Goal: Find specific page/section: Find specific page/section

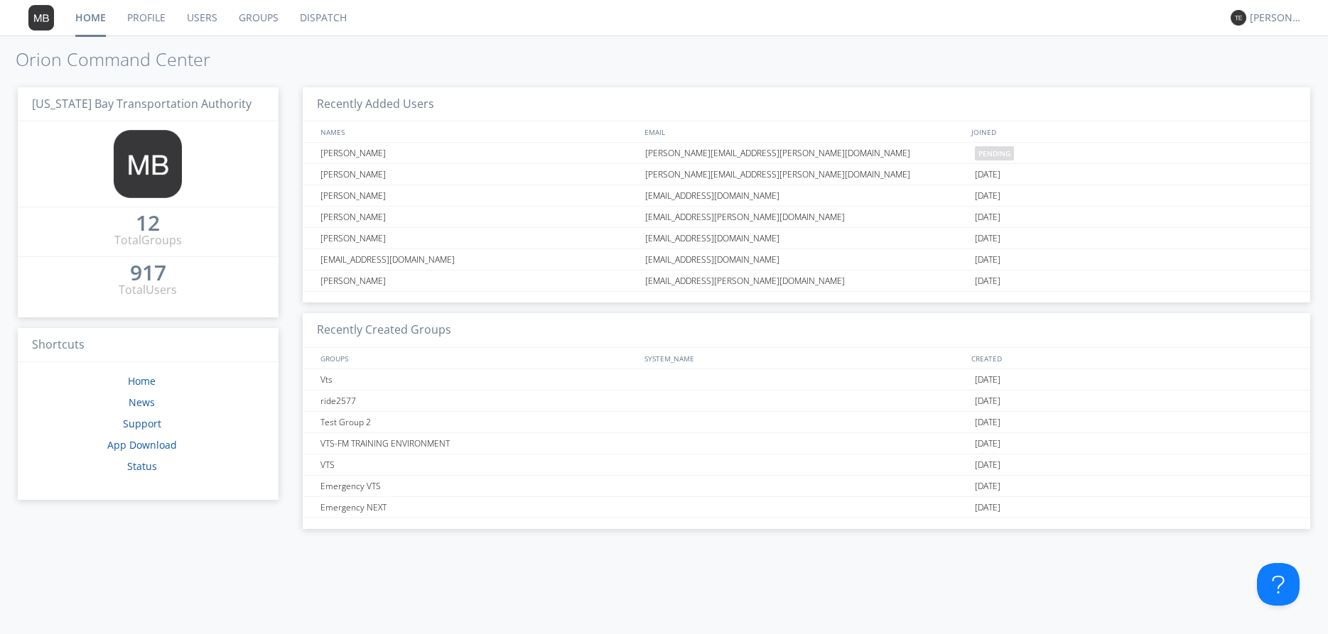
click at [336, 17] on link "Dispatch" at bounding box center [323, 18] width 68 height 36
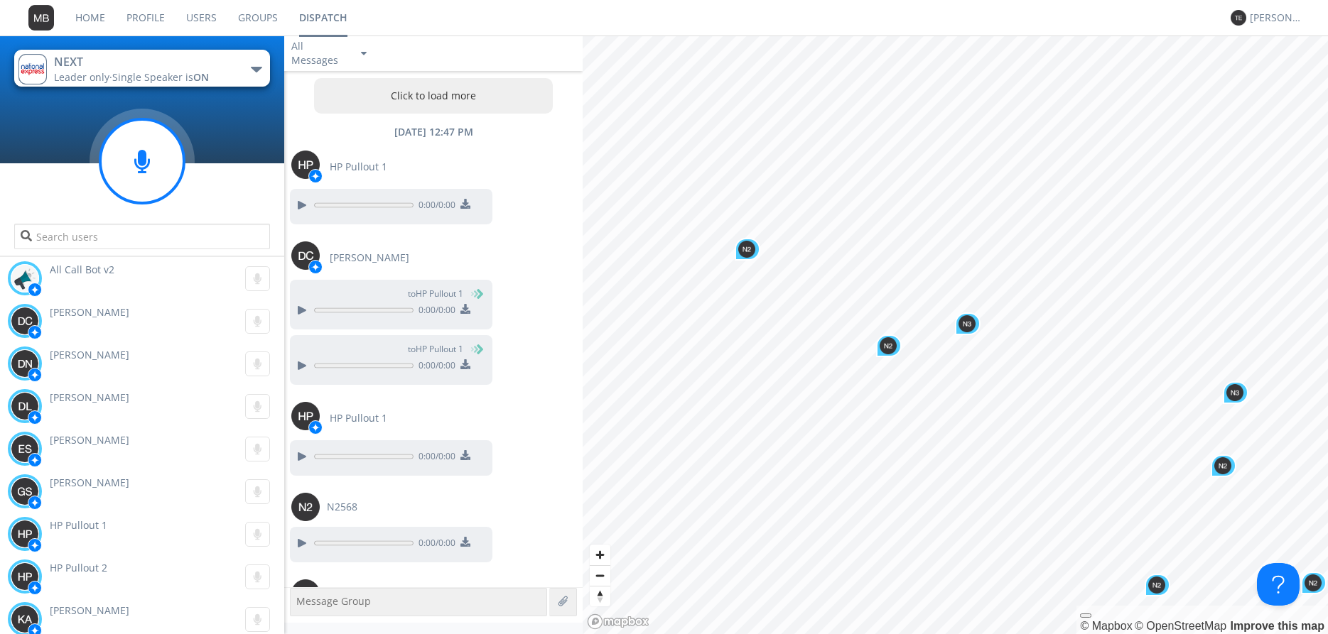
scroll to position [1225, 0]
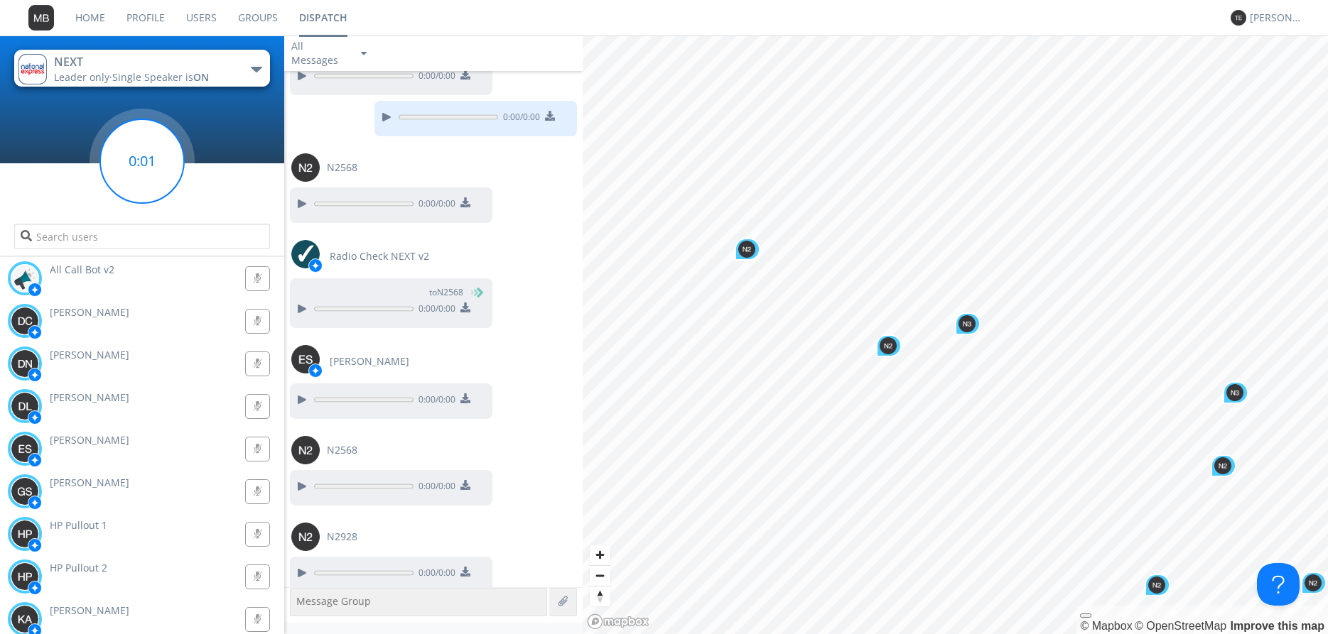
drag, startPoint x: 141, startPoint y: 158, endPoint x: 527, endPoint y: 192, distance: 387.2
click at [141, 159] on g at bounding box center [142, 161] width 84 height 84
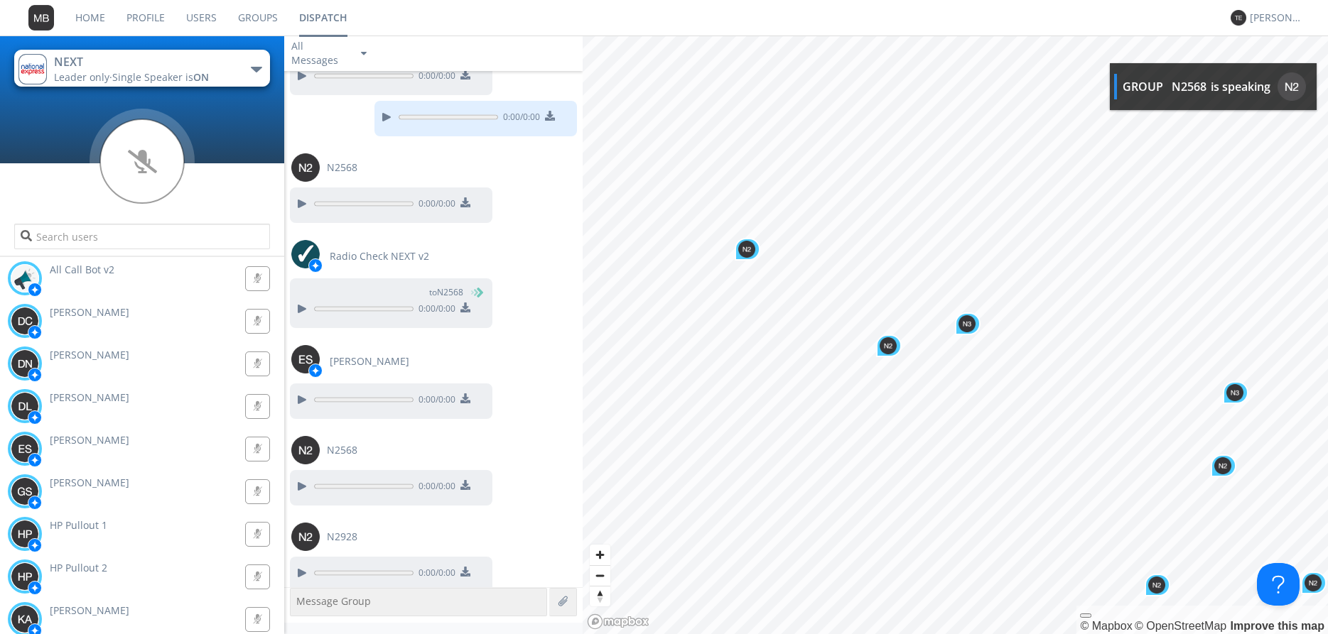
click at [141, 161] on icon at bounding box center [142, 162] width 105 height 107
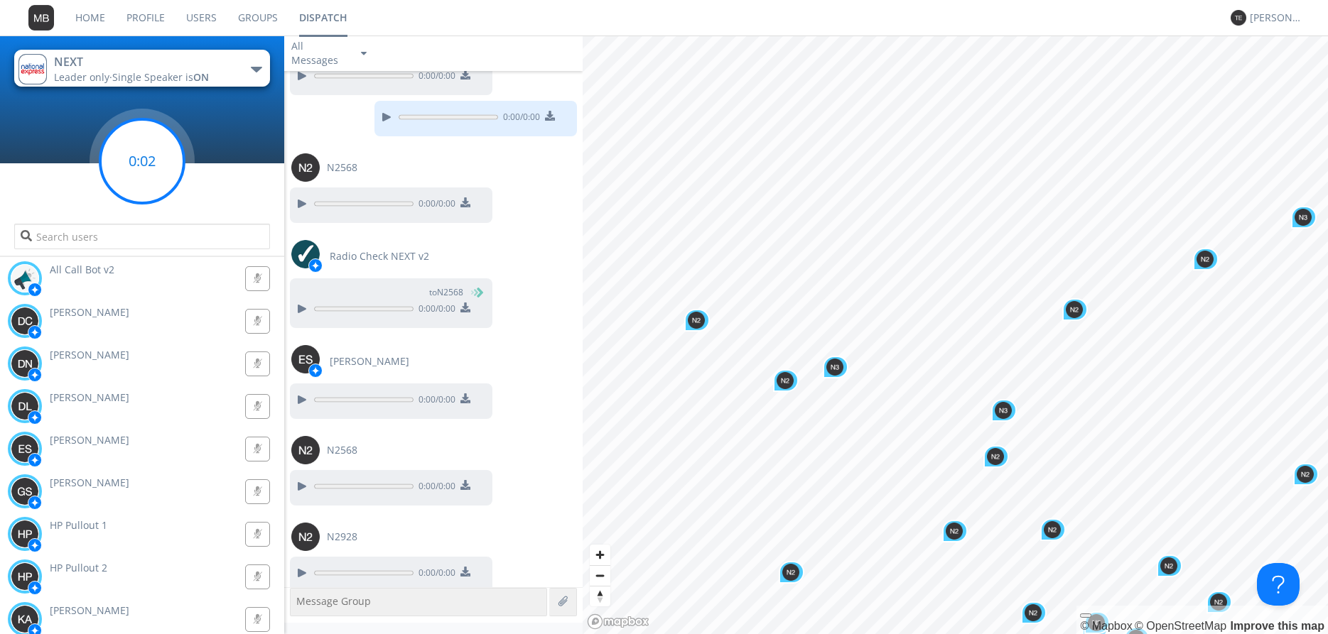
click at [141, 158] on g at bounding box center [142, 161] width 84 height 84
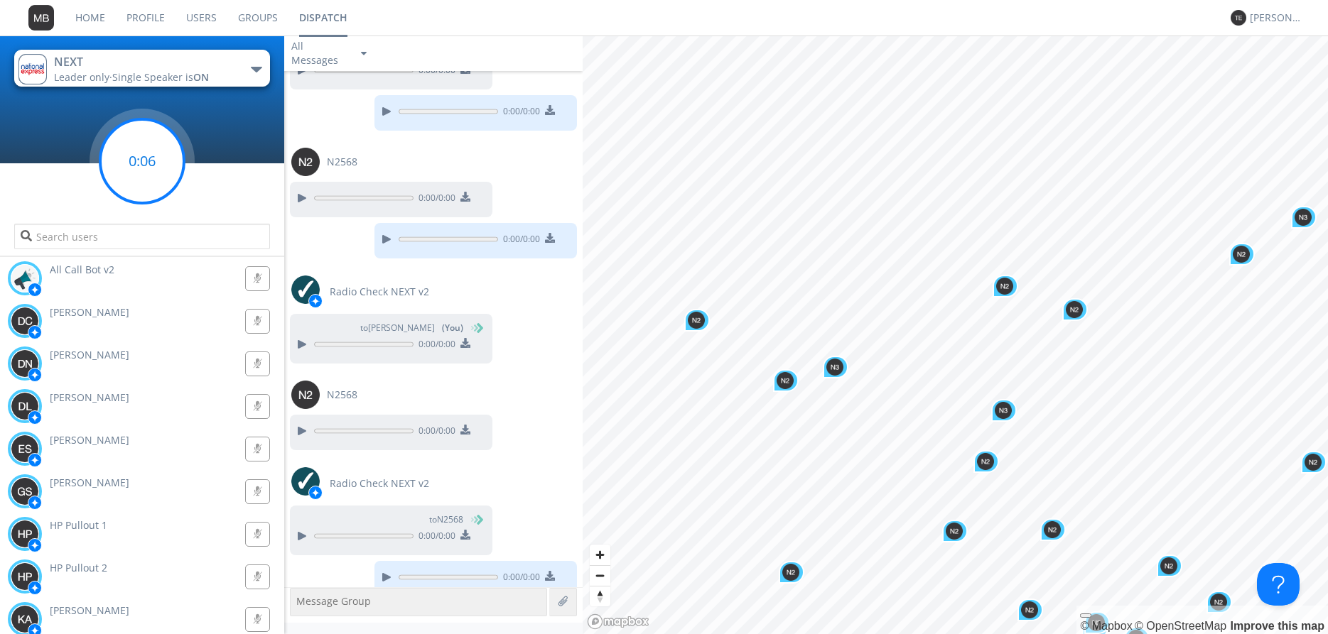
scroll to position [1728, 0]
click at [141, 158] on g at bounding box center [142, 161] width 84 height 84
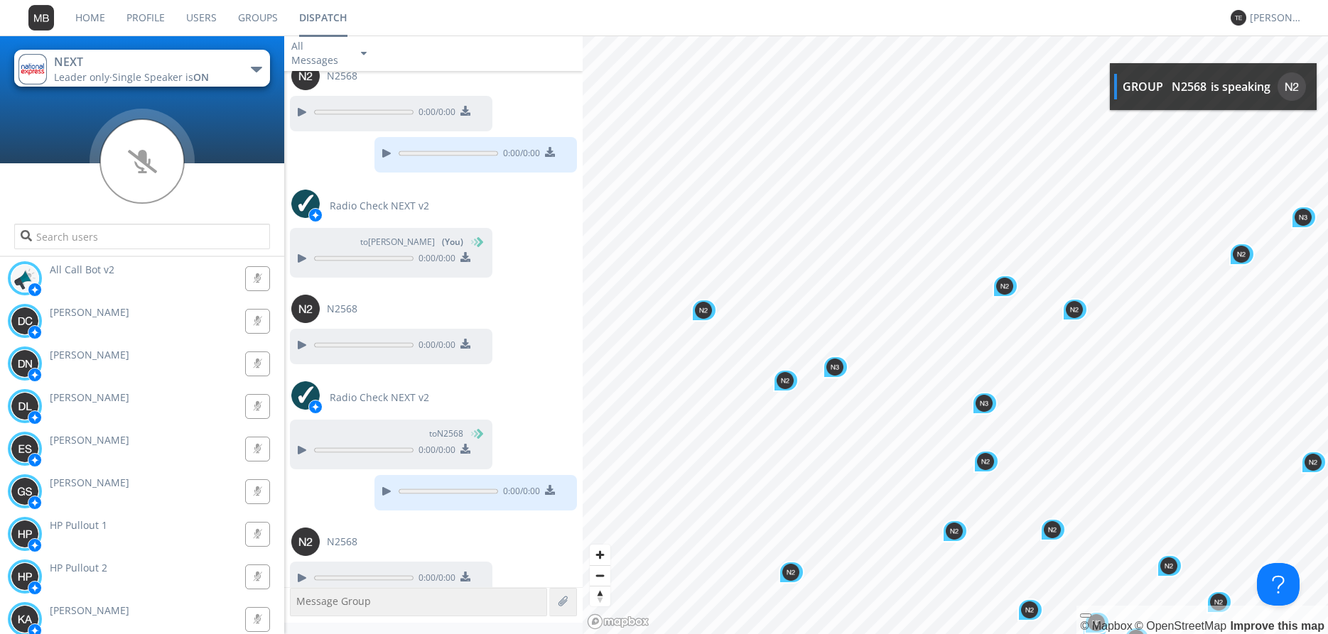
scroll to position [1814, 0]
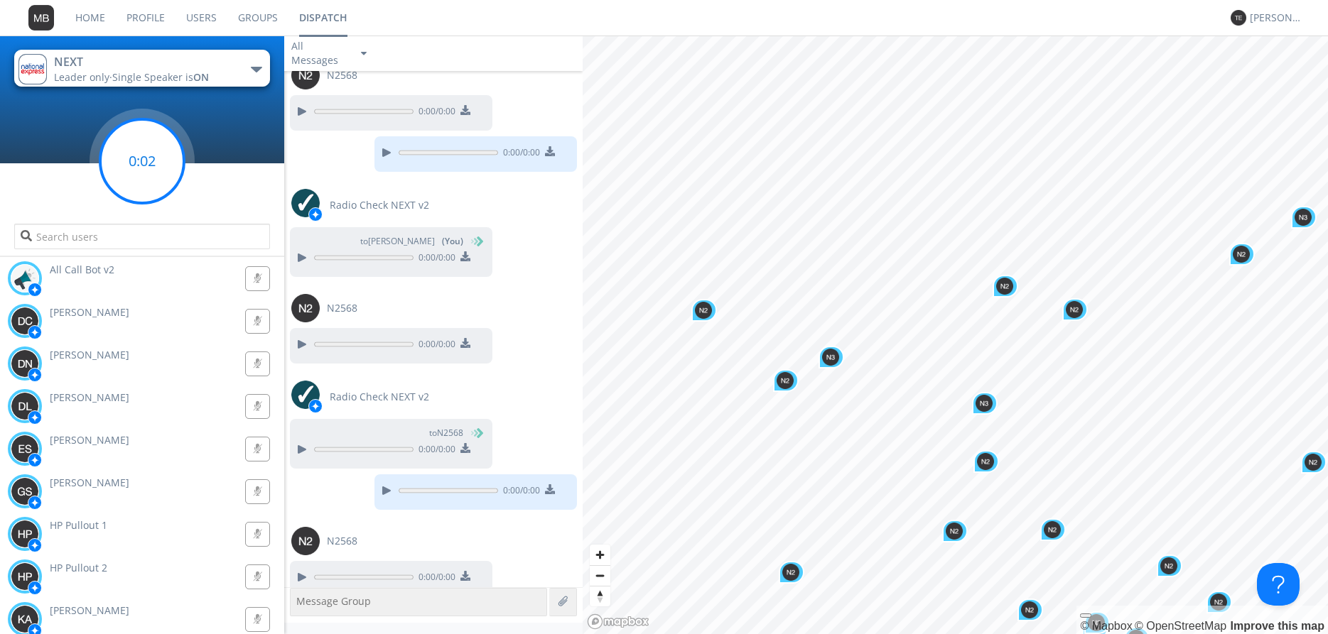
click at [144, 163] on g at bounding box center [142, 161] width 84 height 84
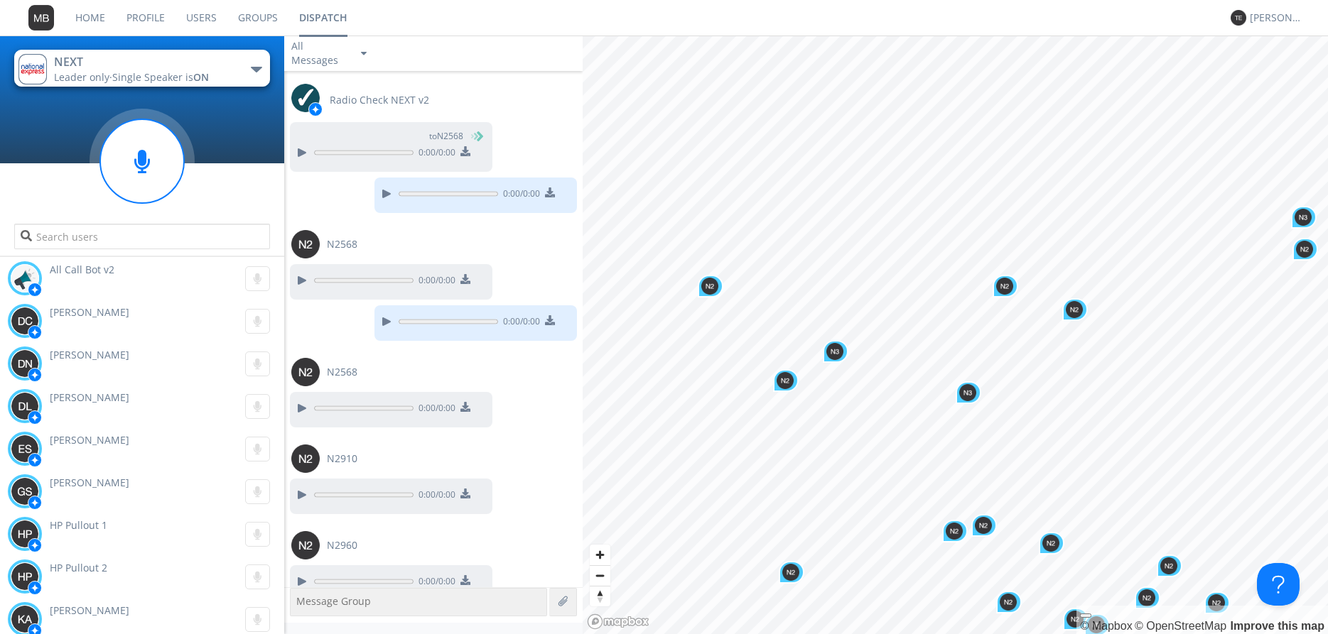
scroll to position [2113, 0]
click at [31, 233] on input "text" at bounding box center [142, 237] width 256 height 26
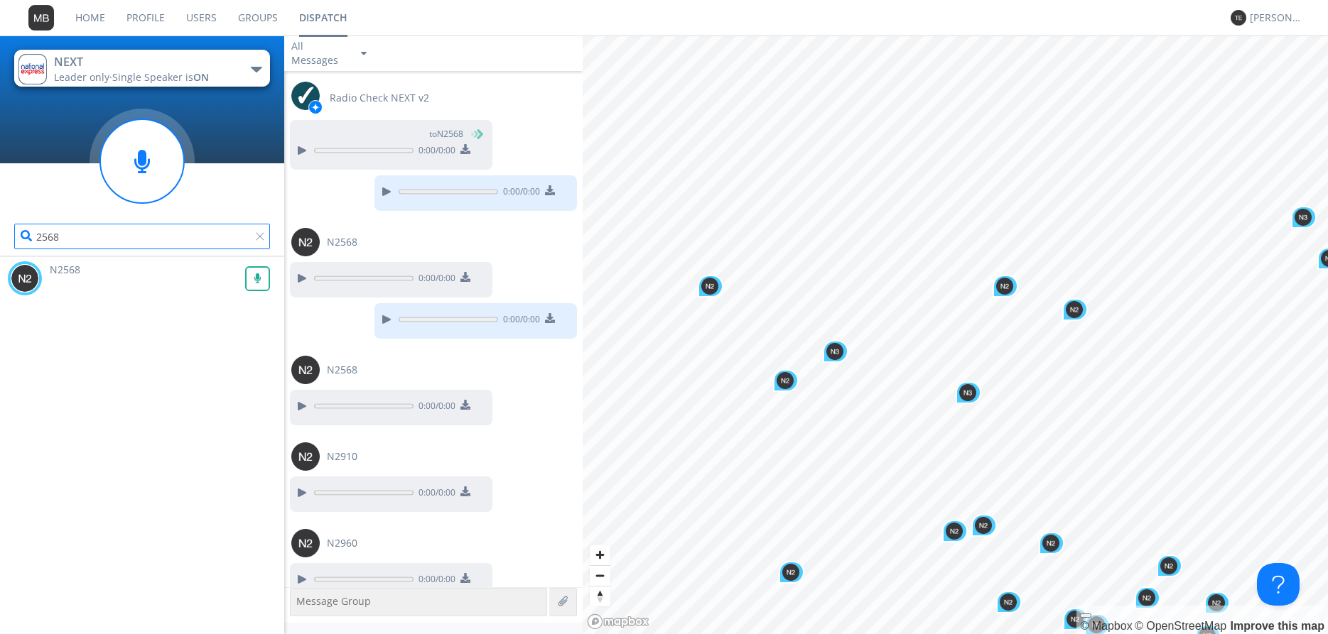
type input "2568"
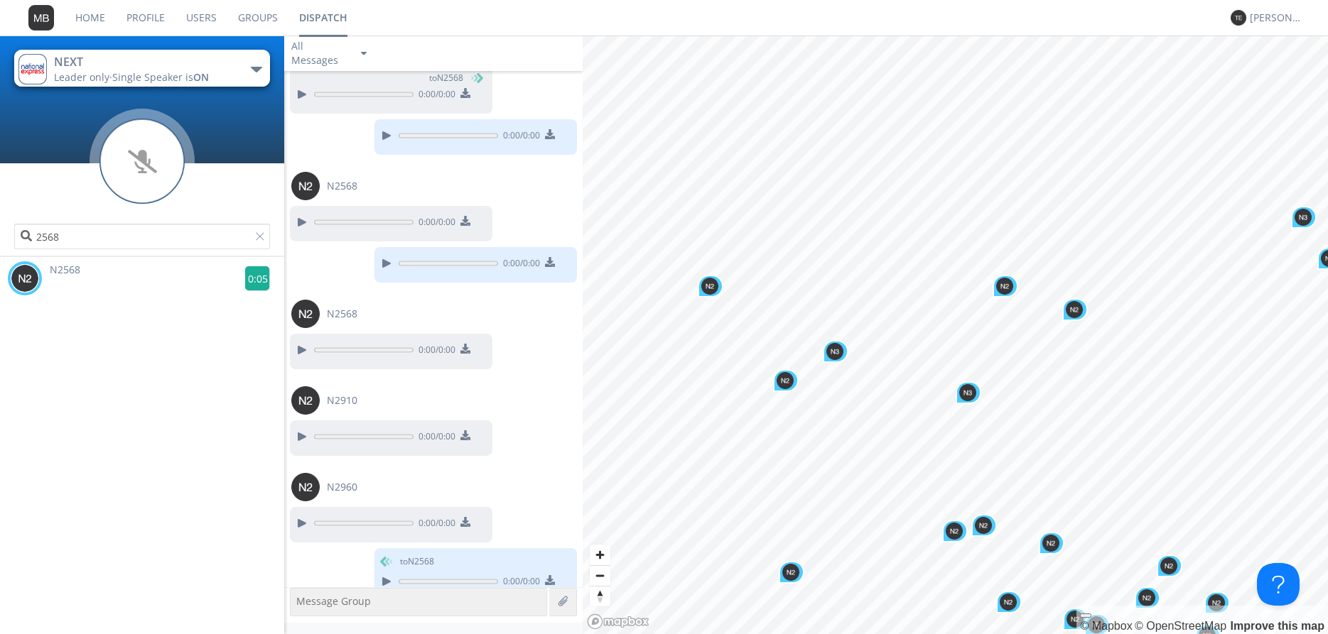
scroll to position [2171, 0]
click at [257, 282] on g at bounding box center [257, 278] width 25 height 25
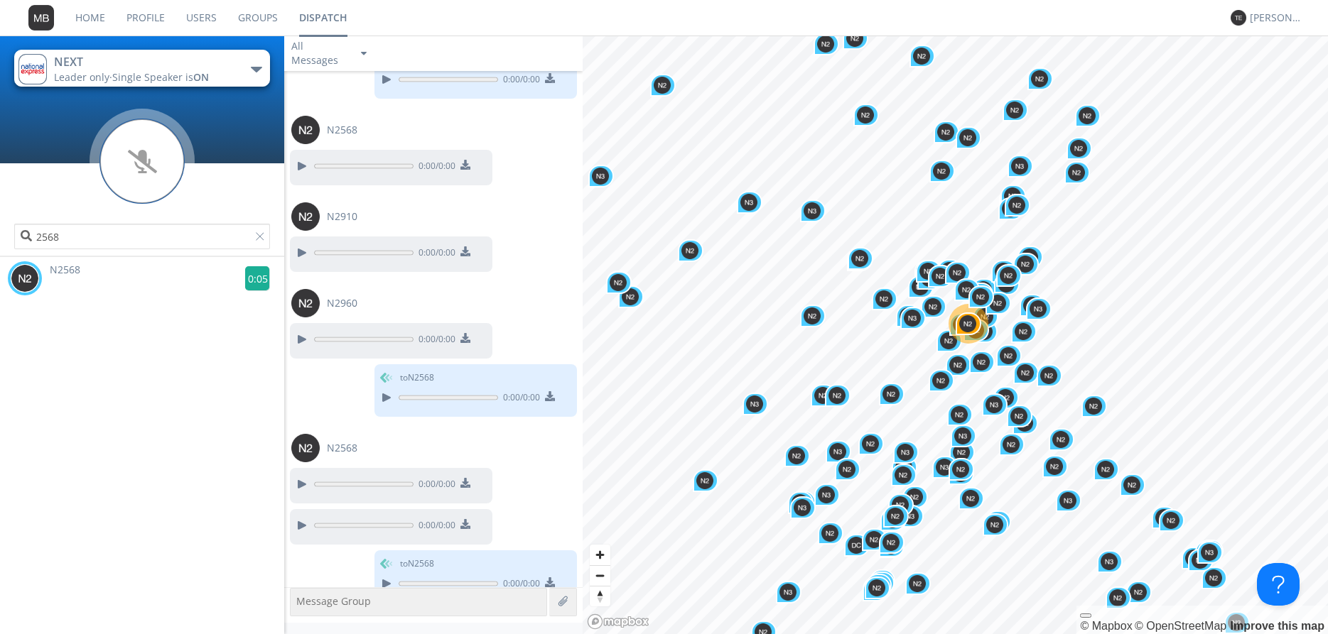
scroll to position [2355, 0]
click at [256, 283] on g at bounding box center [257, 278] width 25 height 25
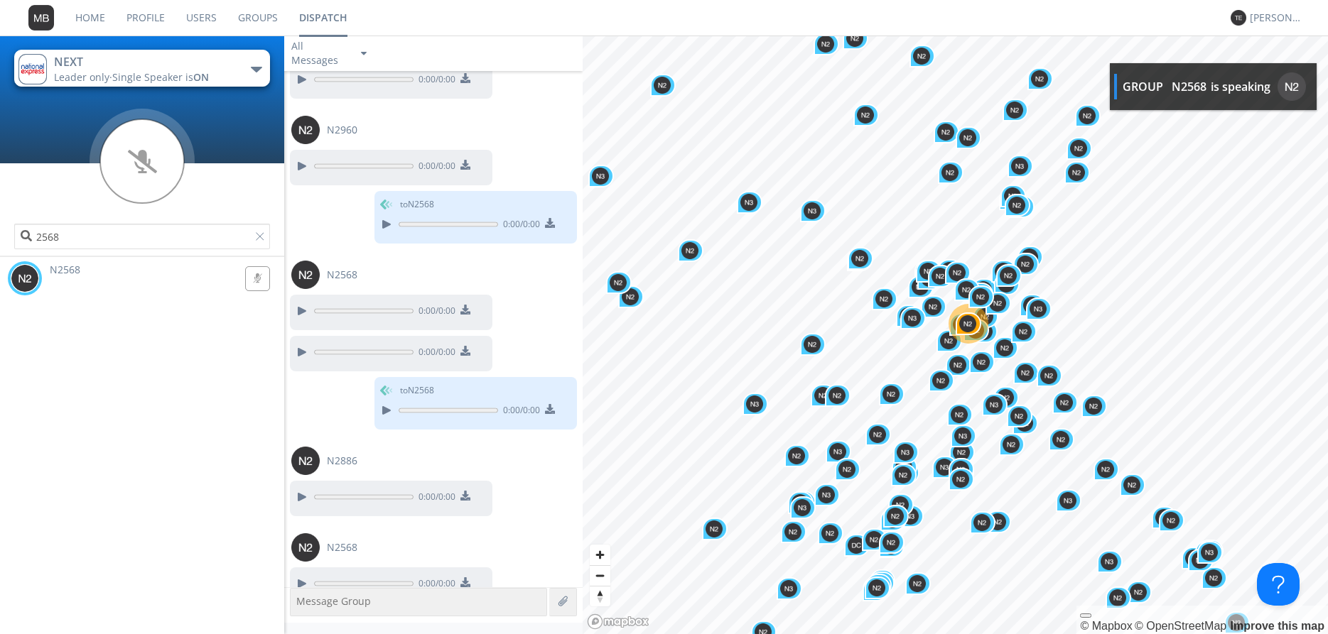
scroll to position [2527, 0]
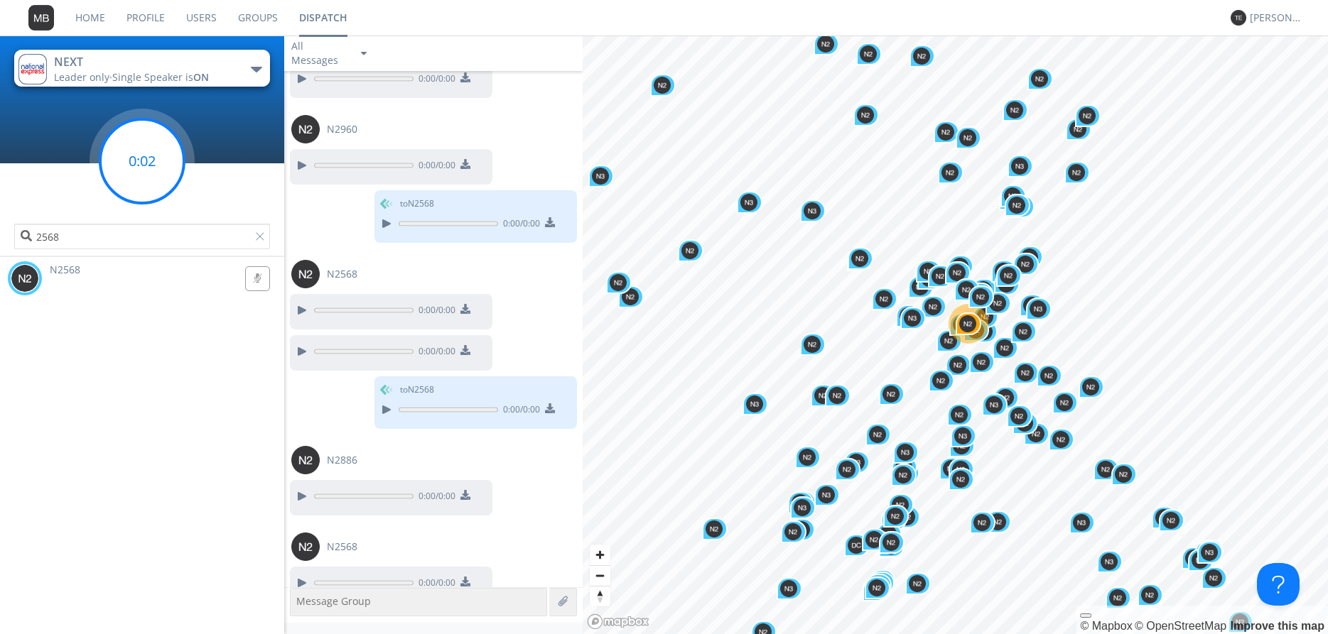
click at [139, 164] on circle at bounding box center [142, 161] width 84 height 84
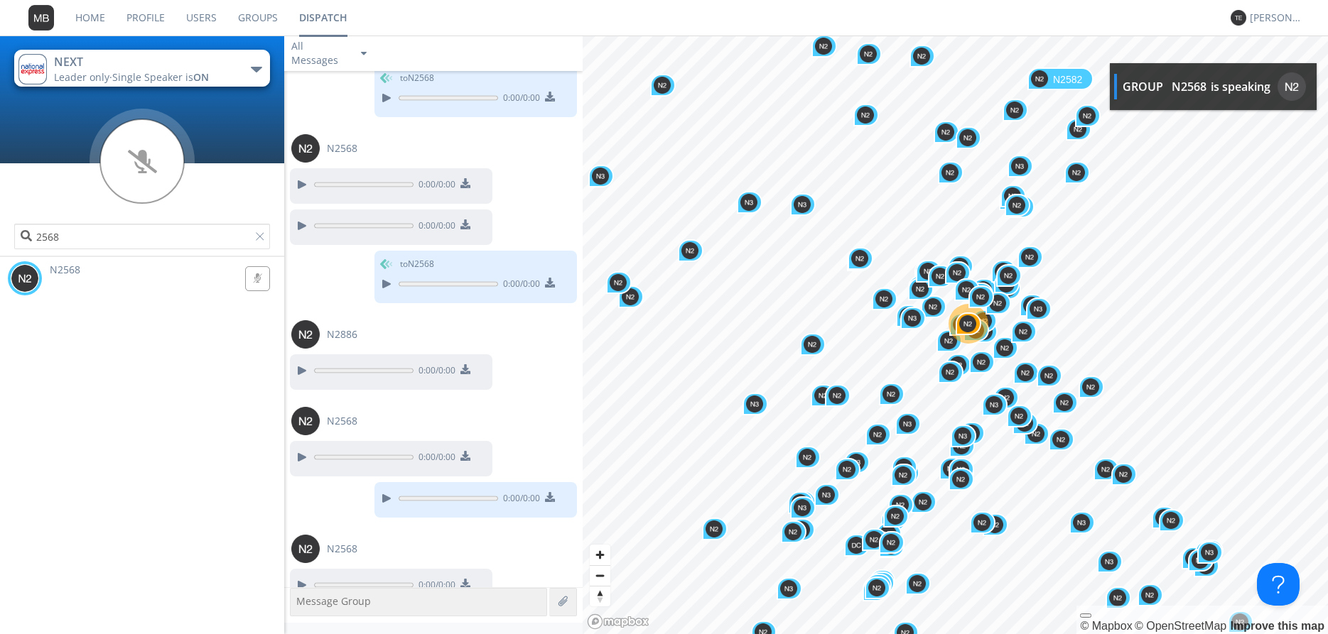
scroll to position [2654, 0]
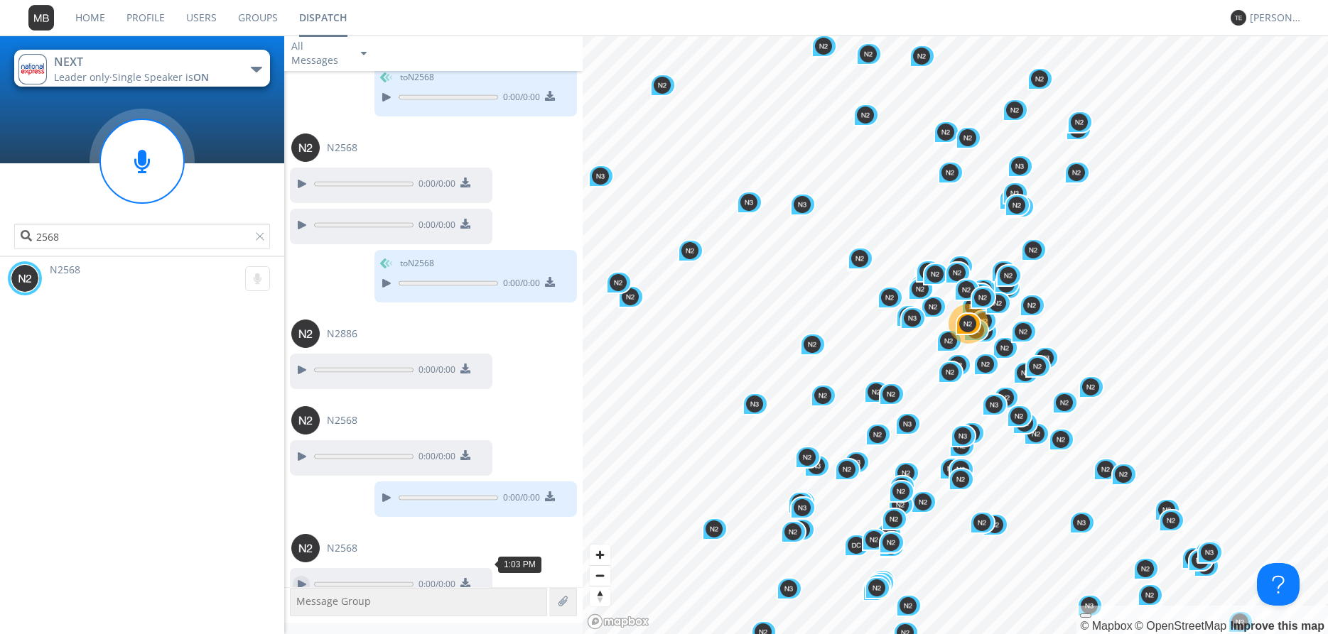
click at [297, 576] on div at bounding box center [301, 584] width 17 height 17
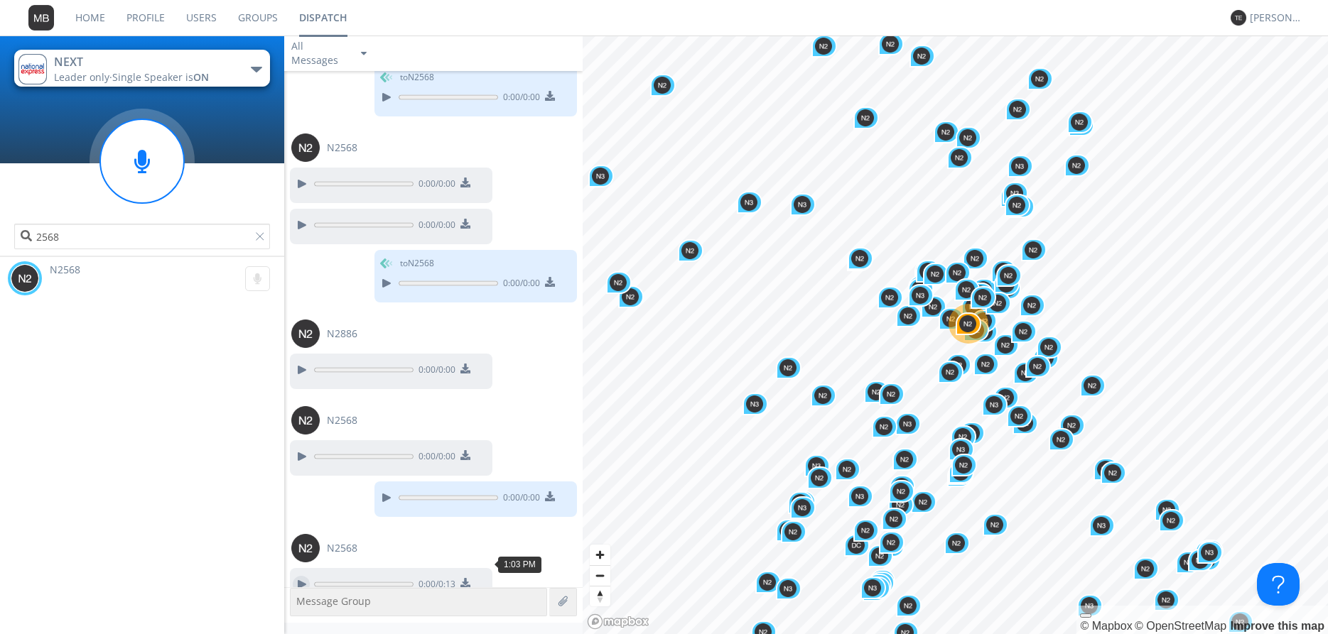
click at [304, 576] on div at bounding box center [301, 584] width 17 height 17
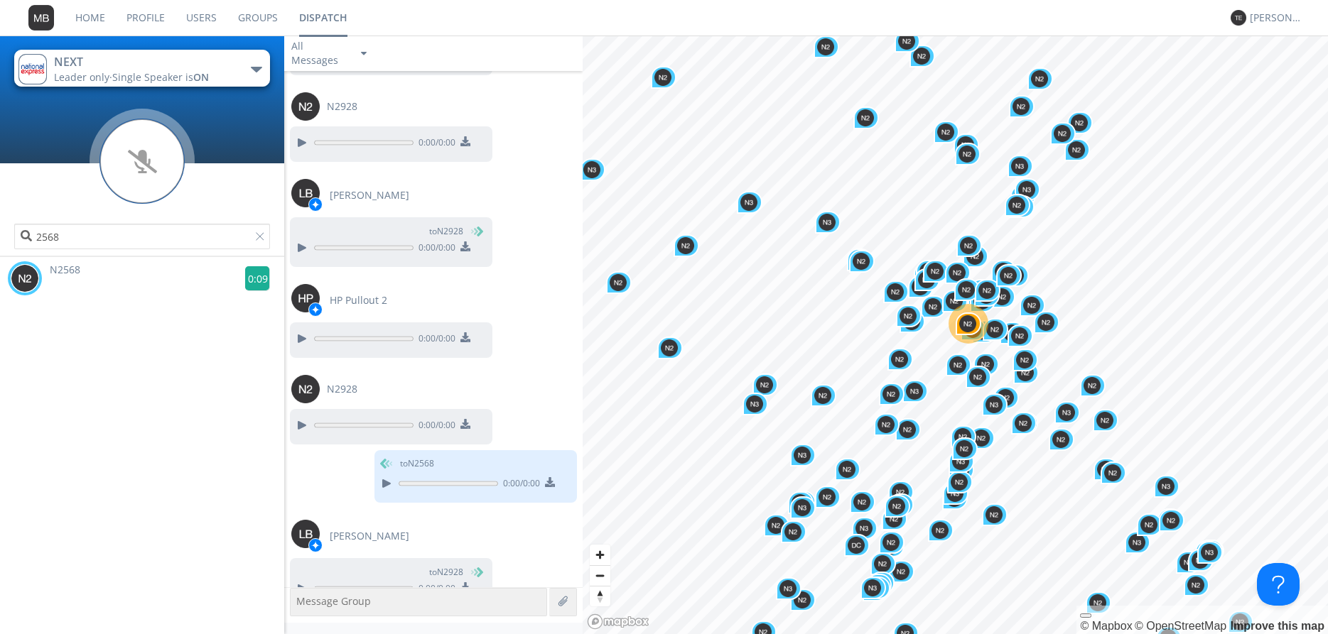
scroll to position [3183, 0]
click at [255, 278] on g at bounding box center [257, 278] width 25 height 25
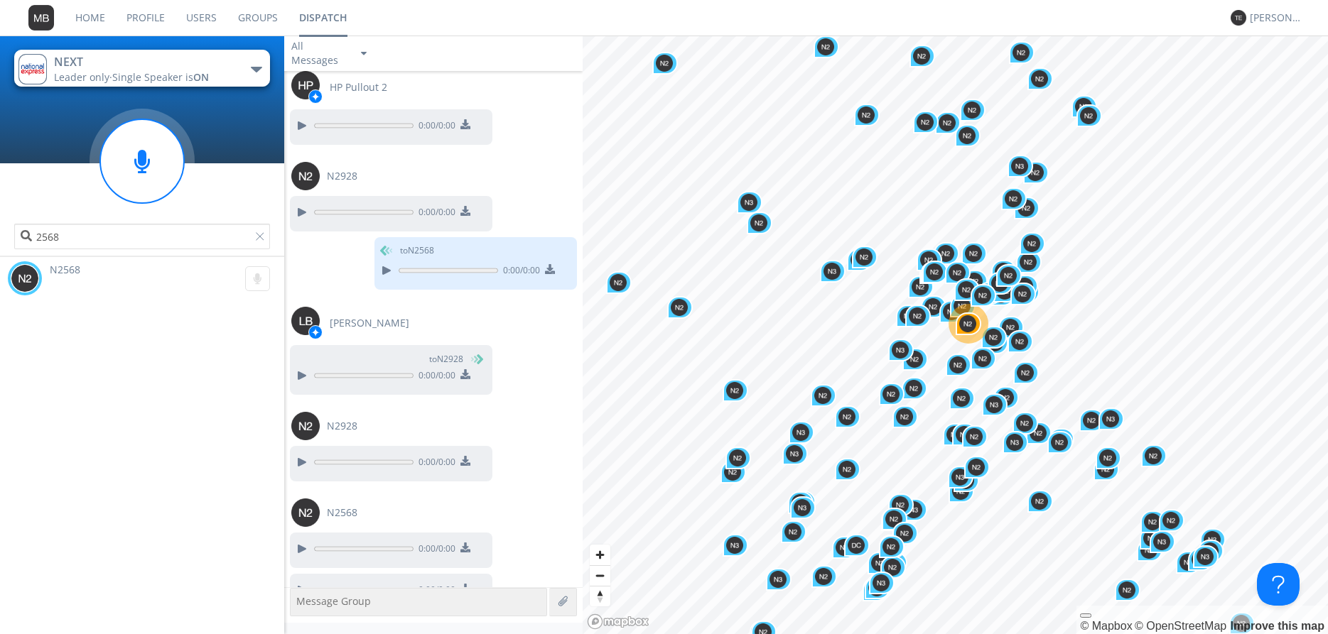
scroll to position [3396, 0]
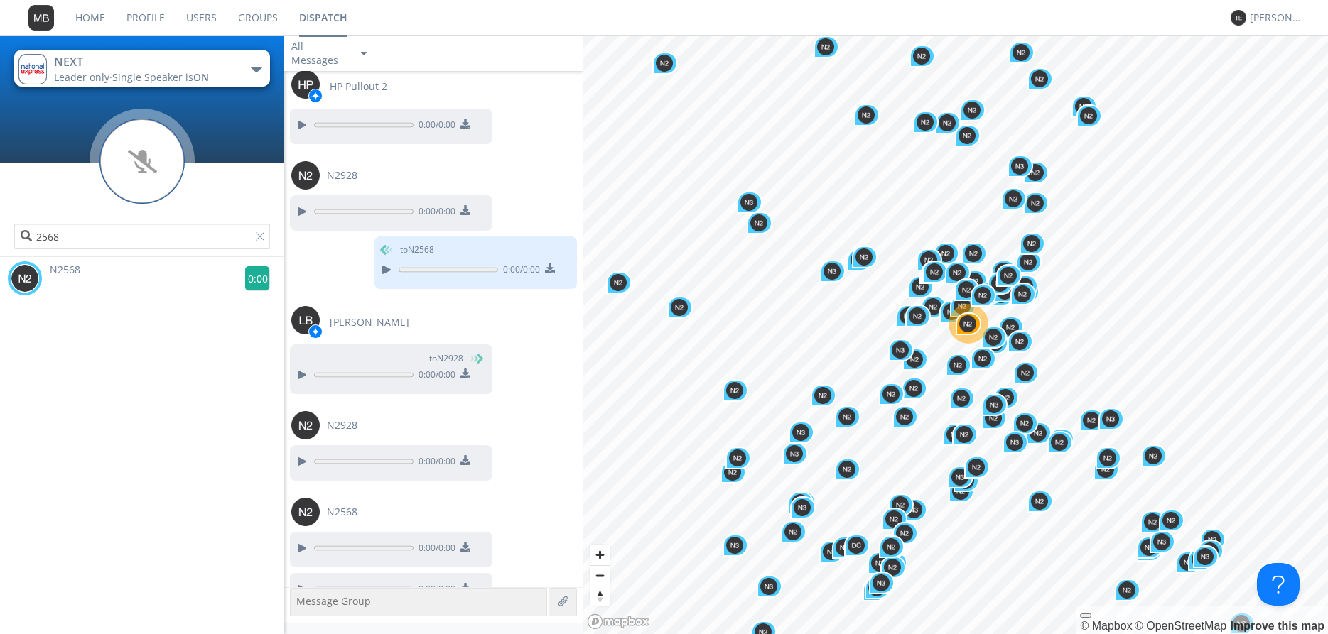
click at [261, 276] on g at bounding box center [257, 278] width 25 height 25
click at [260, 281] on g at bounding box center [257, 278] width 25 height 25
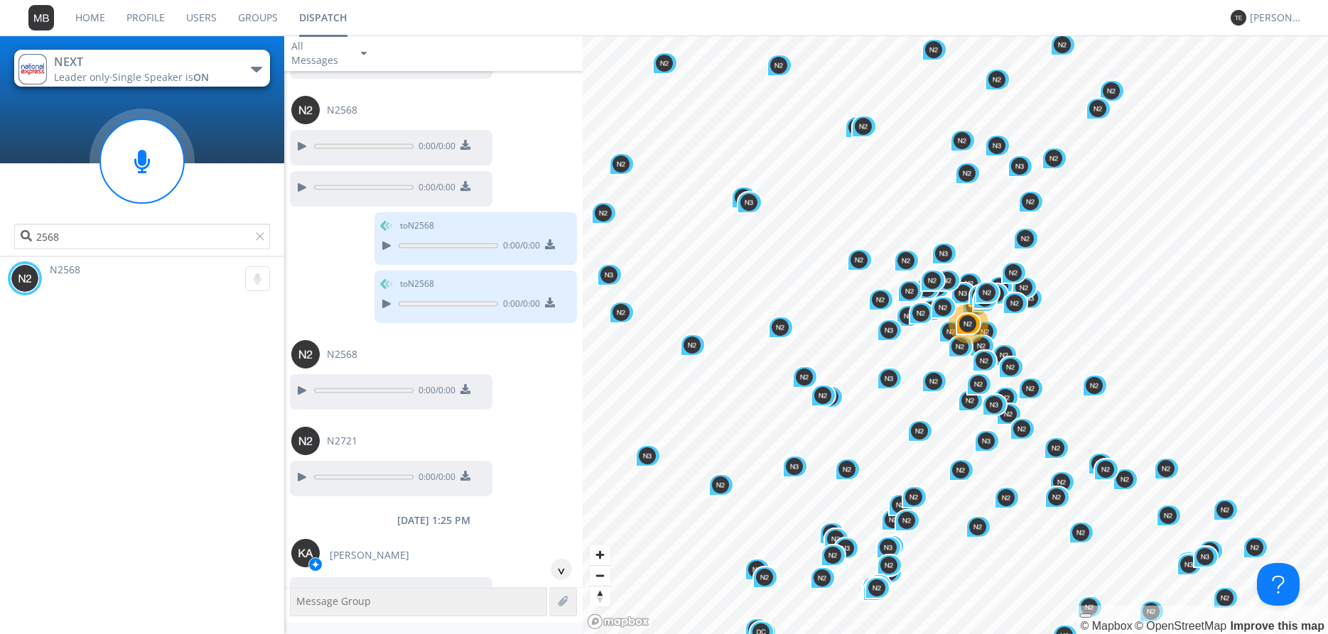
scroll to position [3799, 0]
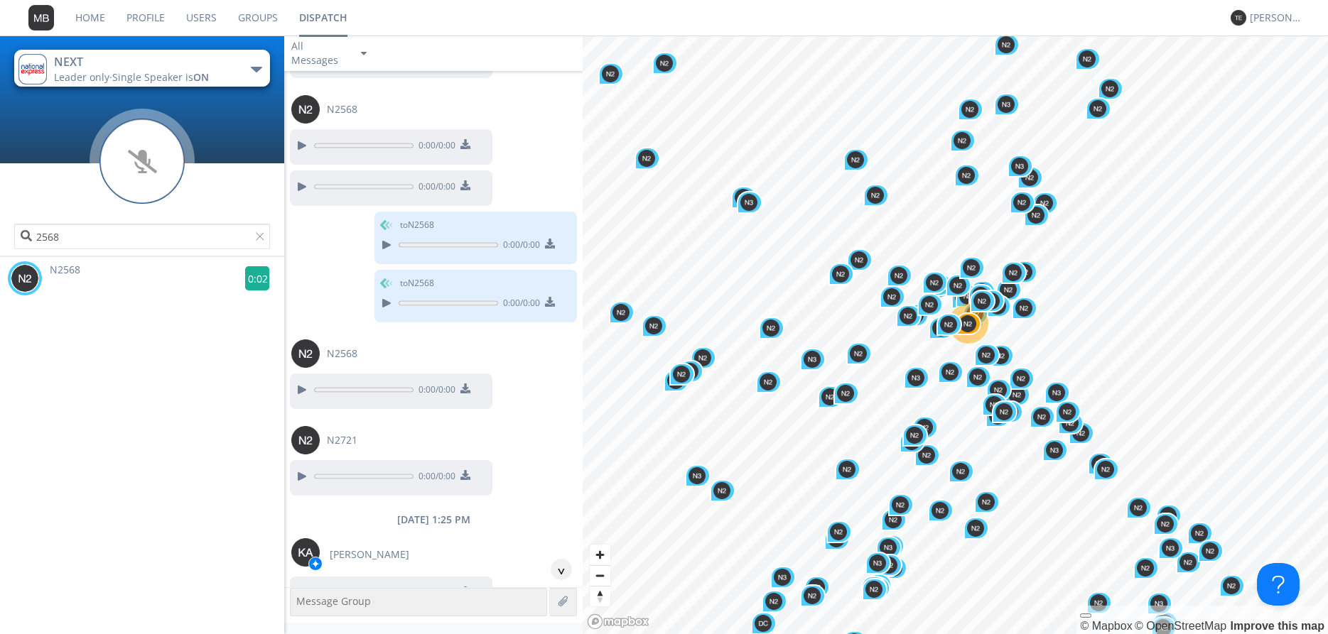
click at [253, 281] on g at bounding box center [257, 278] width 25 height 25
click at [259, 236] on div at bounding box center [263, 239] width 14 height 14
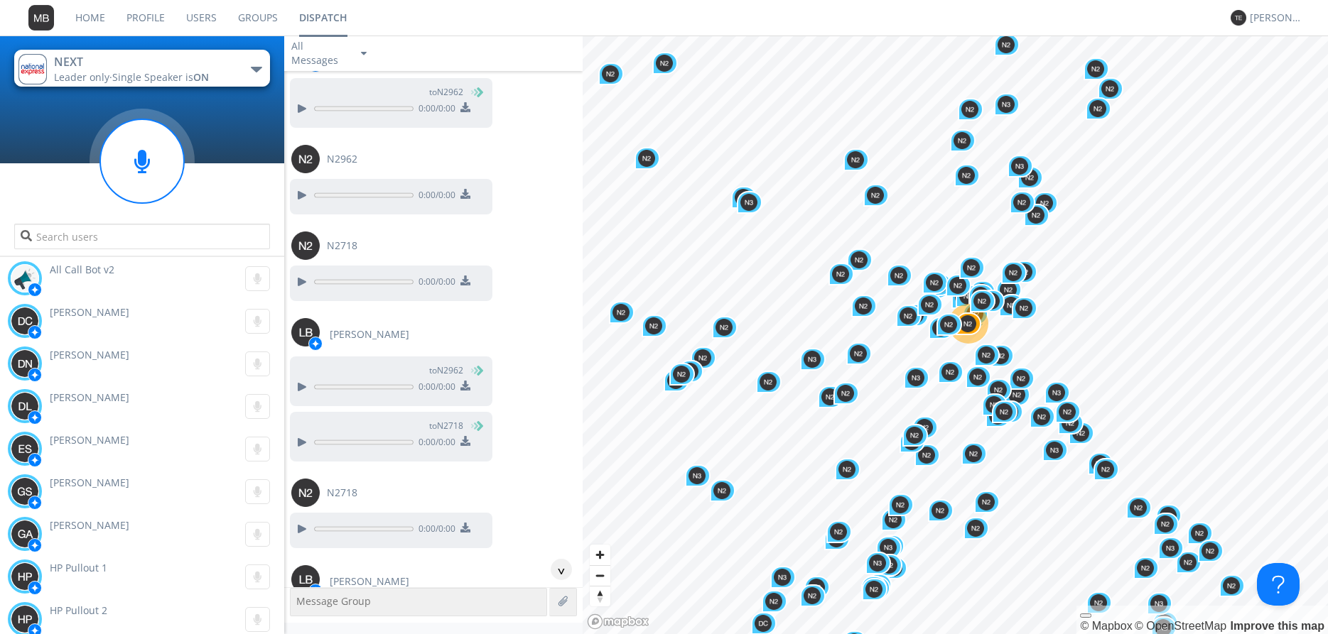
scroll to position [5357, 0]
